Goal: Go to known website: Go to known website

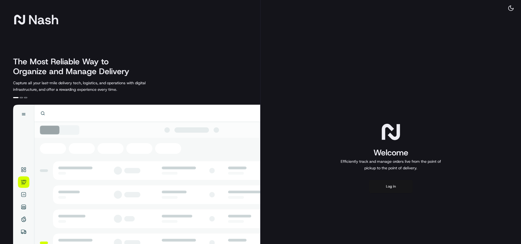
click at [396, 186] on button "Log in" at bounding box center [391, 186] width 44 height 13
